Goal: Information Seeking & Learning: Learn about a topic

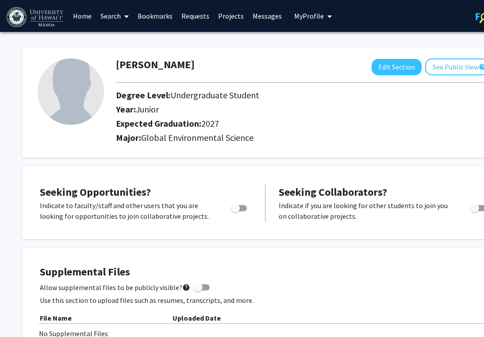
click at [121, 16] on span at bounding box center [125, 16] width 8 height 31
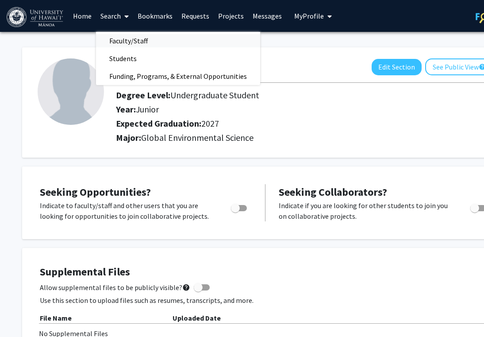
click at [123, 39] on span "Faculty/Staff" at bounding box center [128, 41] width 65 height 18
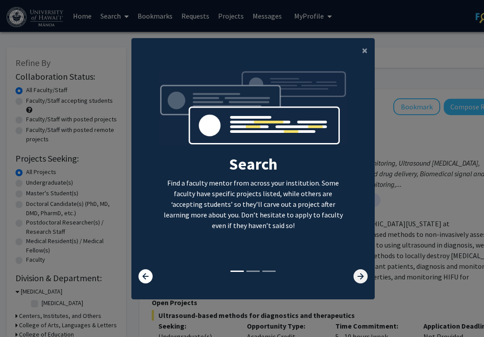
click at [364, 279] on icon at bounding box center [360, 276] width 14 height 14
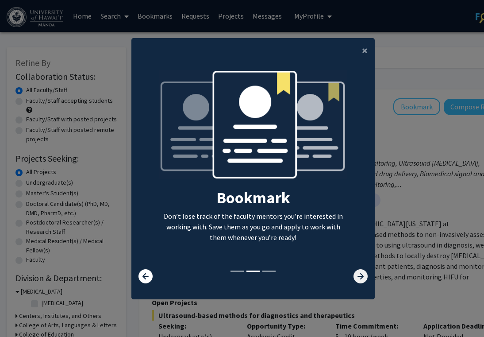
click at [364, 279] on icon at bounding box center [360, 276] width 14 height 14
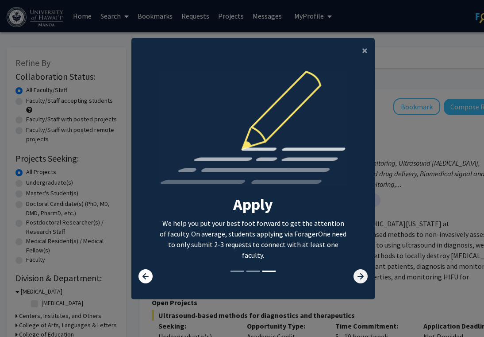
click at [363, 278] on icon at bounding box center [360, 276] width 14 height 14
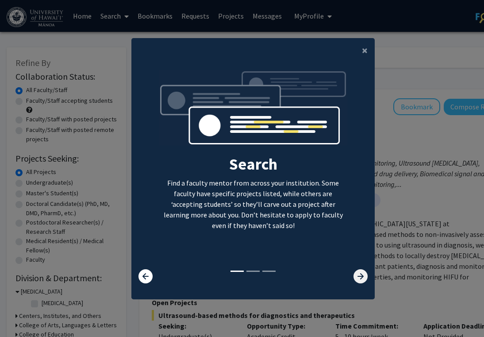
click at [363, 278] on icon at bounding box center [360, 276] width 14 height 14
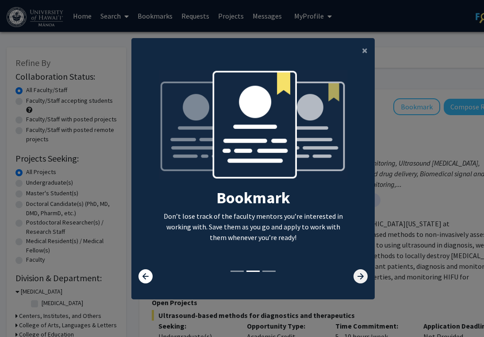
click at [361, 276] on icon at bounding box center [360, 276] width 14 height 14
click at [360, 275] on icon at bounding box center [360, 276] width 14 height 14
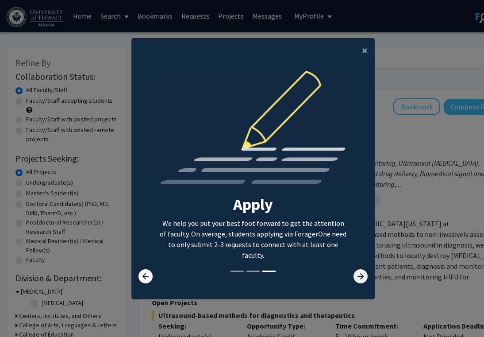
click at [359, 274] on icon at bounding box center [360, 276] width 14 height 14
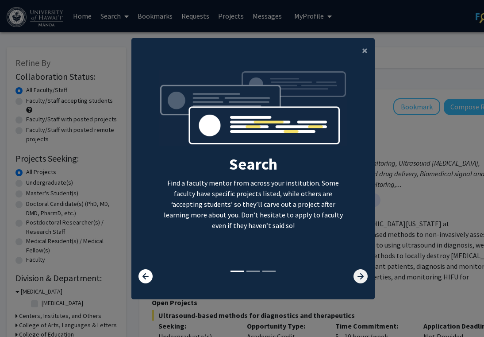
click at [359, 274] on icon at bounding box center [360, 276] width 14 height 14
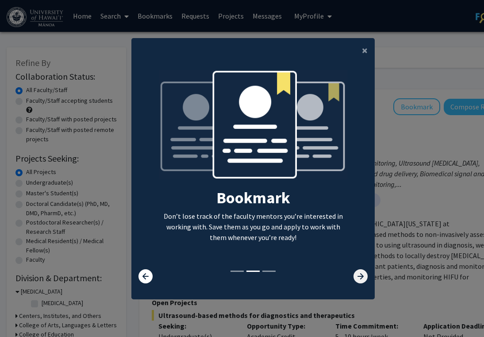
click at [359, 274] on icon at bounding box center [360, 276] width 14 height 14
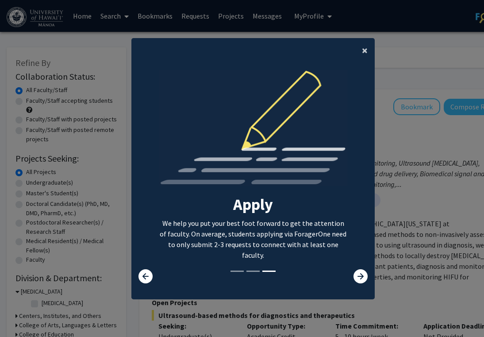
click at [362, 54] on span "×" at bounding box center [365, 50] width 6 height 14
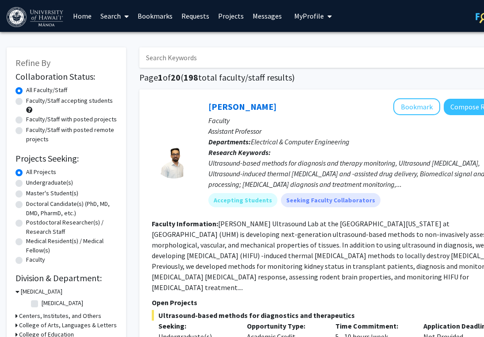
click at [247, 57] on input "Search Keywords" at bounding box center [312, 57] width 347 height 20
click at [261, 60] on input "Search Keywords" at bounding box center [312, 57] width 347 height 20
type input "renewable energy"
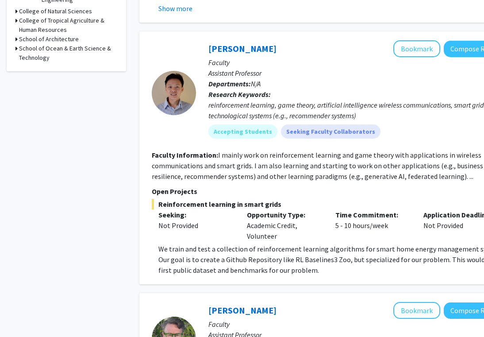
scroll to position [501, 0]
